Goal: Check status: Check status

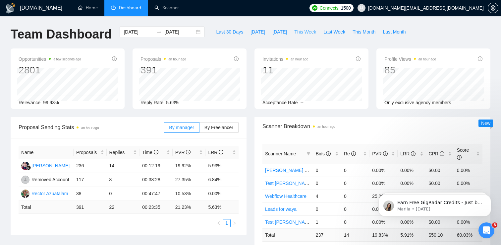
click at [311, 31] on span "This Week" at bounding box center [305, 31] width 22 height 7
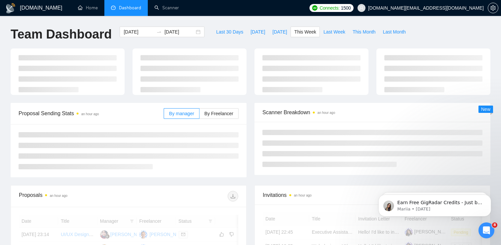
type input "2025-09-08"
type input "2025-09-14"
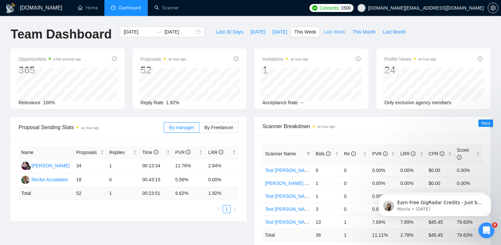
click at [325, 34] on span "Last Week" at bounding box center [334, 31] width 22 height 7
type input "2025-09-01"
type input "2025-09-07"
click at [311, 33] on span "This Week" at bounding box center [305, 31] width 22 height 7
type input "2025-09-08"
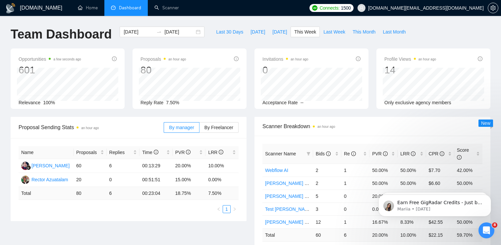
type input "2025-09-14"
